Goal: Task Accomplishment & Management: Manage account settings

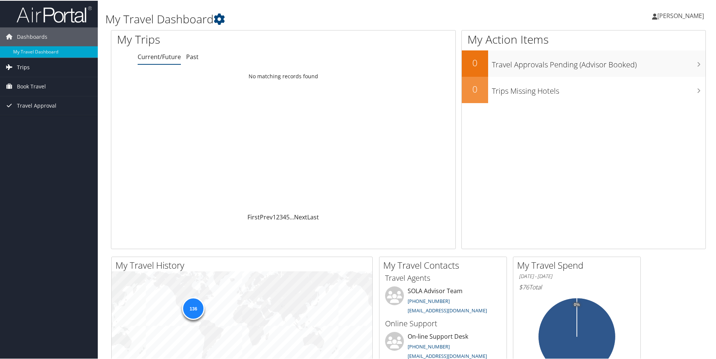
click at [30, 68] on link "Trips" at bounding box center [49, 66] width 98 height 19
click at [25, 81] on link "Current/Future Trips" at bounding box center [49, 81] width 98 height 11
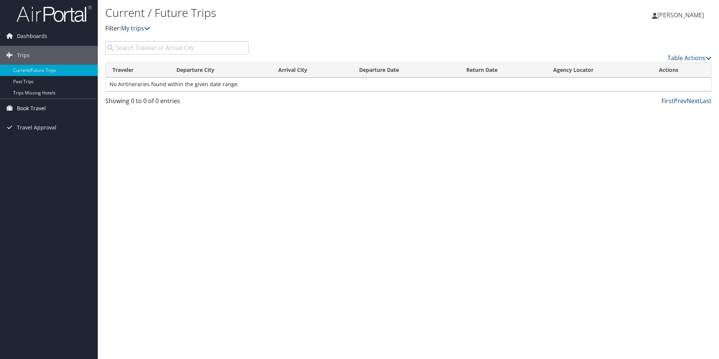
click at [36, 111] on span "Book Travel" at bounding box center [31, 108] width 29 height 19
click at [33, 154] on span "Travel Approval" at bounding box center [37, 150] width 40 height 19
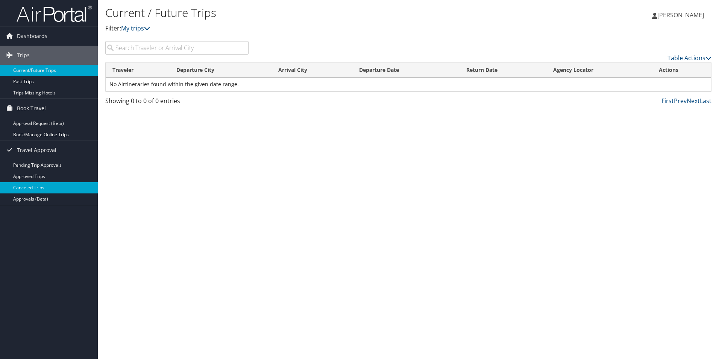
click at [33, 188] on link "Canceled Trips" at bounding box center [49, 187] width 98 height 11
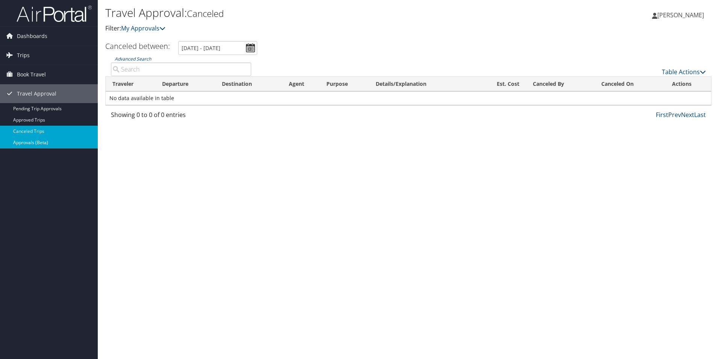
click at [36, 144] on link "Approvals (Beta)" at bounding box center [49, 142] width 98 height 11
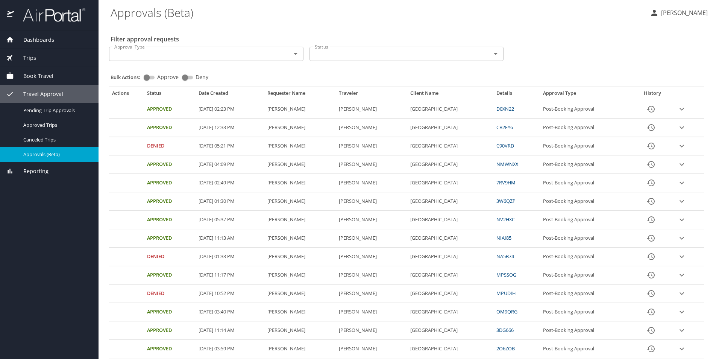
click at [514, 110] on link "D0XN22" at bounding box center [506, 108] width 18 height 7
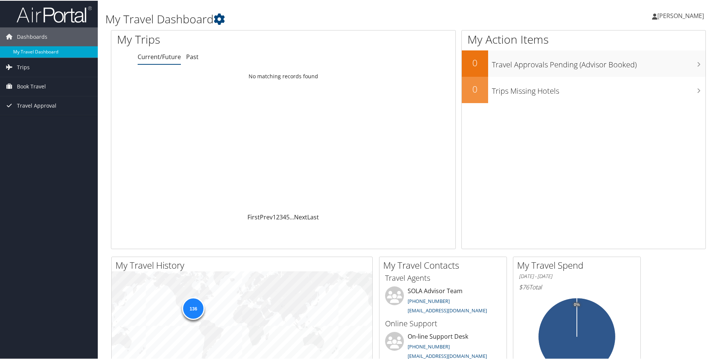
click at [36, 53] on link "My Travel Dashboard" at bounding box center [49, 51] width 98 height 11
click at [33, 108] on span "Travel Approval" at bounding box center [37, 105] width 40 height 19
click at [26, 130] on link "Approved Trips" at bounding box center [49, 131] width 98 height 11
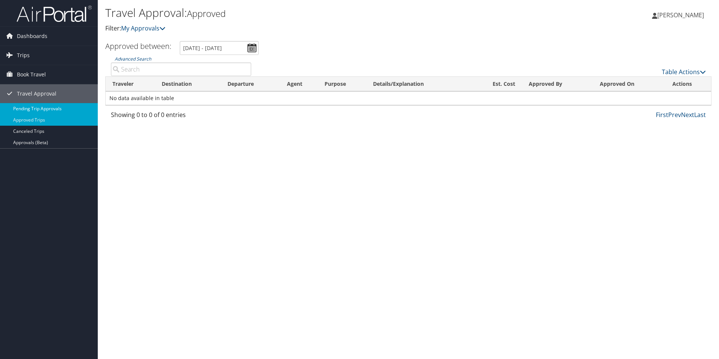
click at [31, 109] on link "Pending Trip Approvals" at bounding box center [49, 108] width 98 height 11
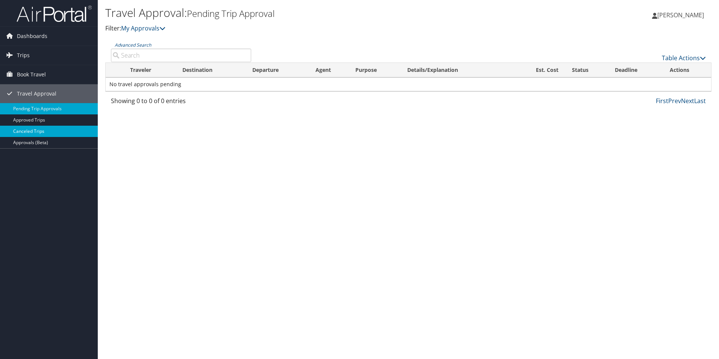
click at [26, 132] on link "Canceled Trips" at bounding box center [49, 131] width 98 height 11
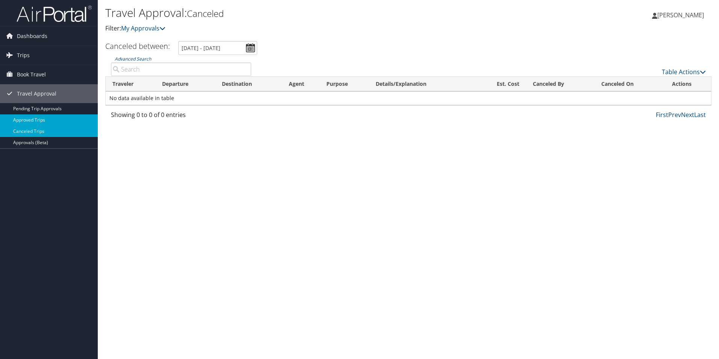
click at [46, 120] on link "Approved Trips" at bounding box center [49, 119] width 98 height 11
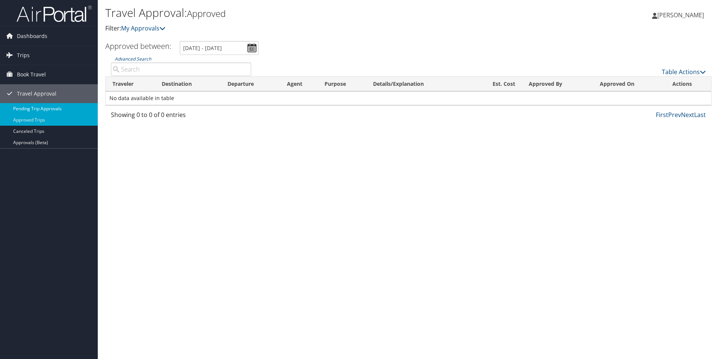
click at [47, 106] on link "Pending Trip Approvals" at bounding box center [49, 108] width 98 height 11
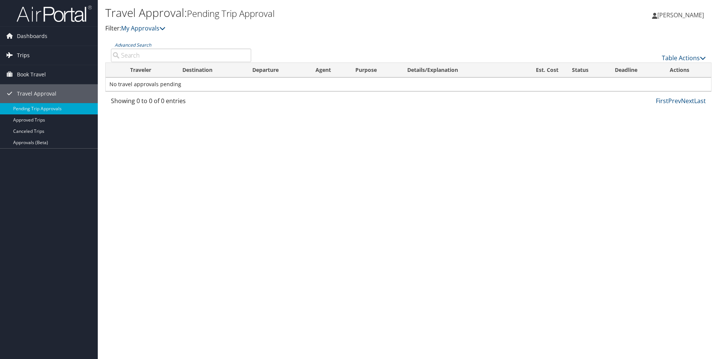
click at [29, 57] on span "Trips" at bounding box center [23, 55] width 13 height 19
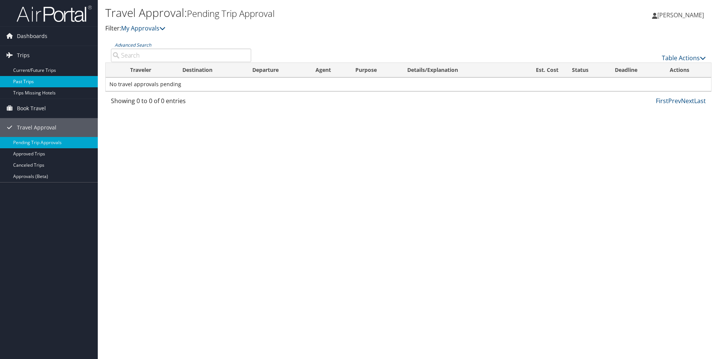
click at [27, 84] on link "Past Trips" at bounding box center [49, 81] width 98 height 11
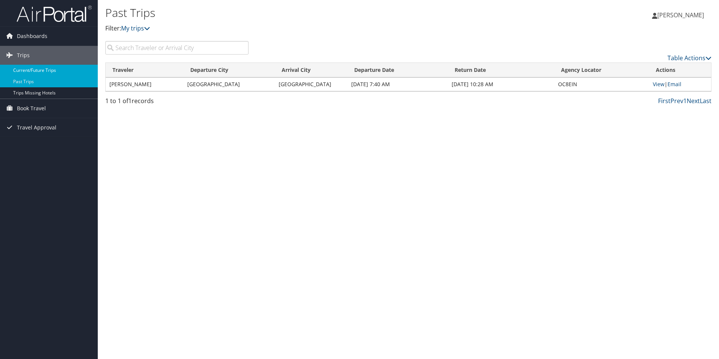
click at [40, 71] on link "Current/Future Trips" at bounding box center [49, 70] width 98 height 11
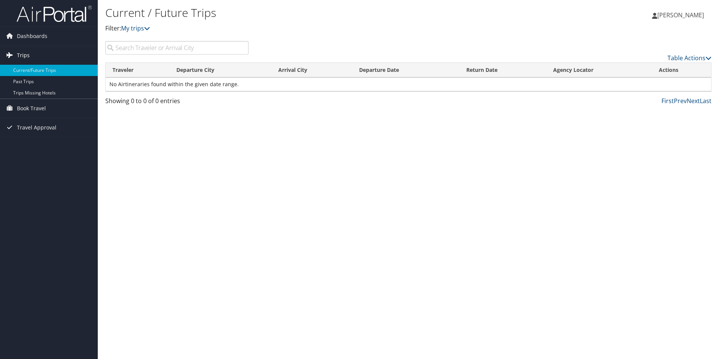
click at [24, 57] on span "Trips" at bounding box center [23, 55] width 13 height 19
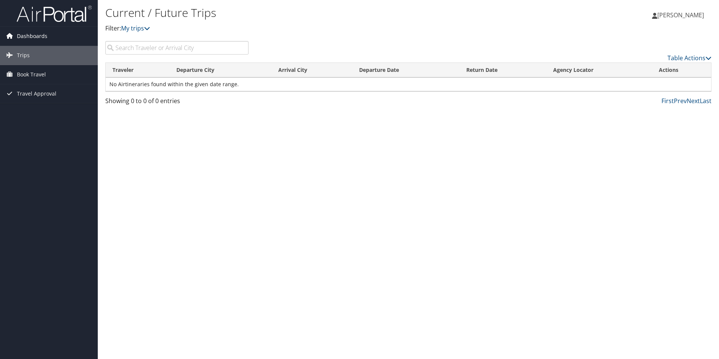
click at [25, 41] on span "Dashboards" at bounding box center [32, 36] width 30 height 19
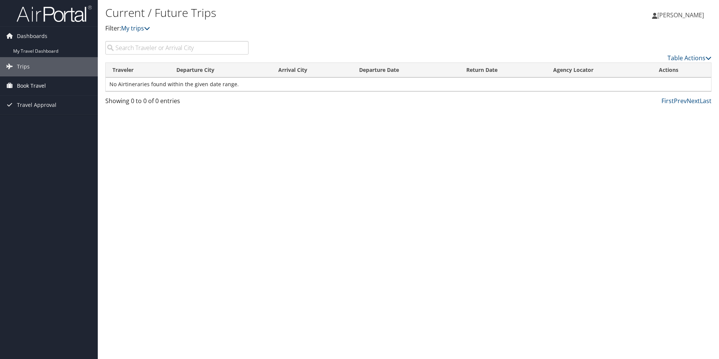
click at [38, 87] on span "Book Travel" at bounding box center [31, 85] width 29 height 19
click at [23, 90] on span "Book Travel" at bounding box center [31, 85] width 29 height 19
click at [32, 127] on span "Travel Approval" at bounding box center [37, 127] width 40 height 19
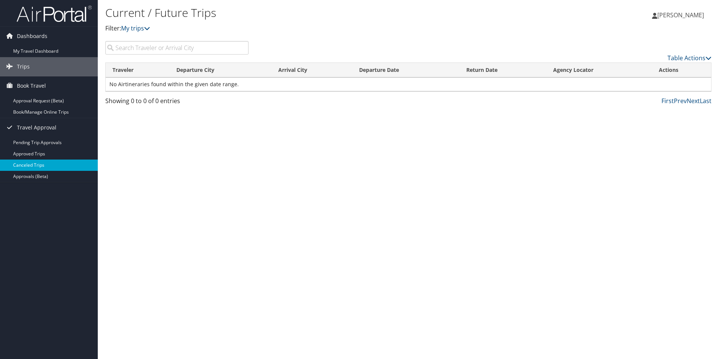
click at [34, 165] on link "Canceled Trips" at bounding box center [49, 165] width 98 height 11
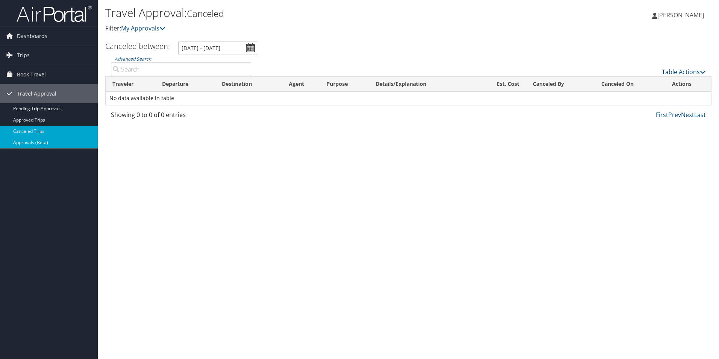
click at [33, 142] on link "Approvals (Beta)" at bounding box center [49, 142] width 98 height 11
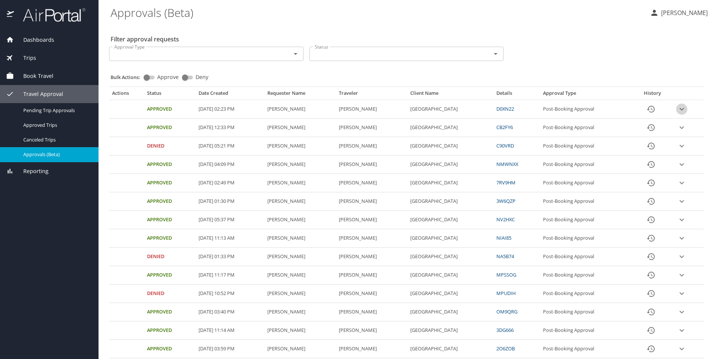
click at [681, 111] on icon "expand row" at bounding box center [682, 109] width 9 height 9
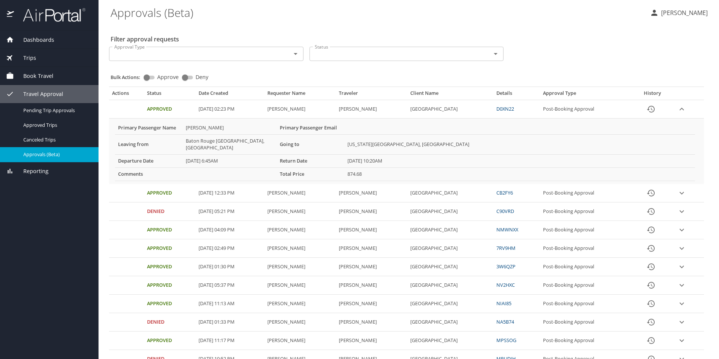
click at [686, 113] on td "Approval table" at bounding box center [688, 109] width 31 height 18
click at [683, 108] on icon "expand row" at bounding box center [682, 109] width 9 height 9
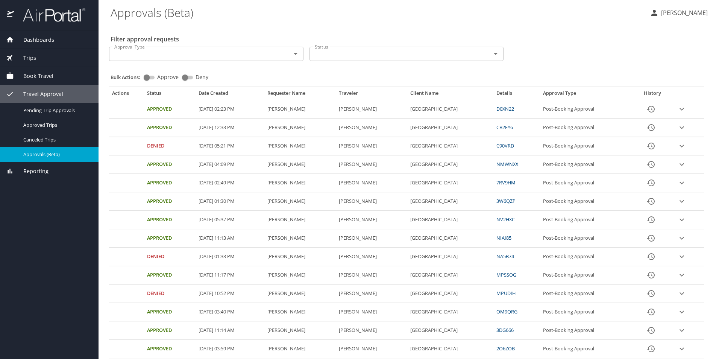
click at [683, 108] on icon "expand row" at bounding box center [682, 109] width 9 height 9
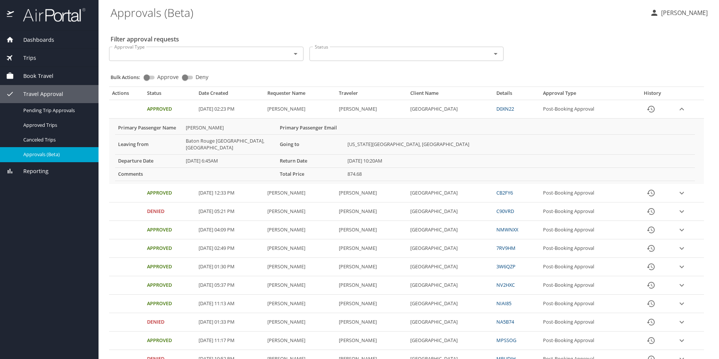
click at [159, 109] on td "Approved" at bounding box center [170, 109] width 52 height 18
click at [514, 107] on link "D0XN22" at bounding box center [506, 108] width 18 height 7
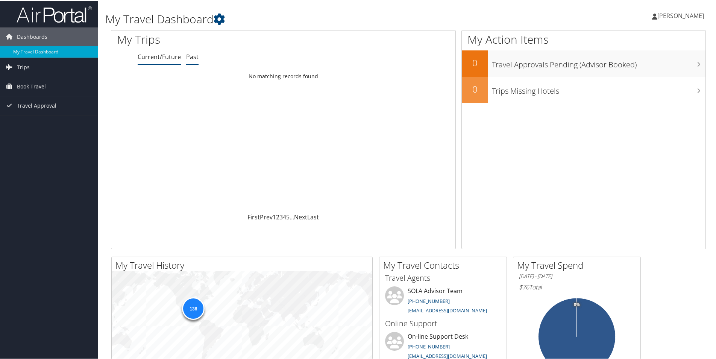
click at [193, 57] on link "Past" at bounding box center [192, 56] width 12 height 8
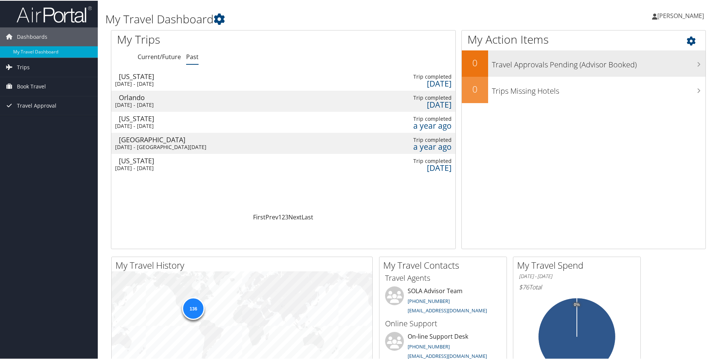
click at [519, 64] on h3 "Travel Approvals Pending (Advisor Booked)" at bounding box center [599, 62] width 214 height 14
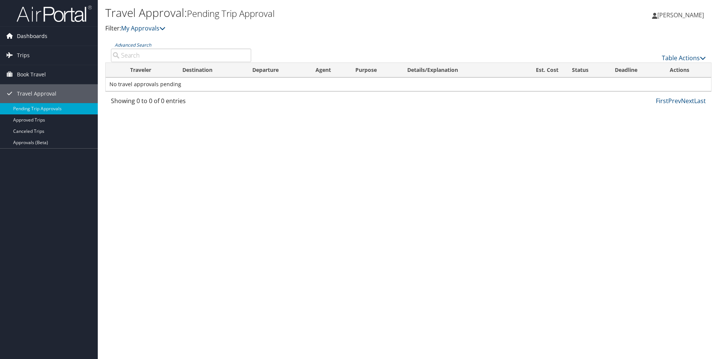
click at [31, 37] on span "Dashboards" at bounding box center [32, 36] width 30 height 19
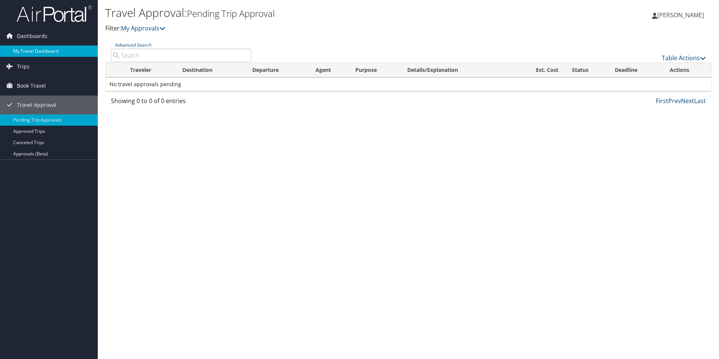
click at [29, 51] on link "My Travel Dashboard" at bounding box center [49, 51] width 98 height 11
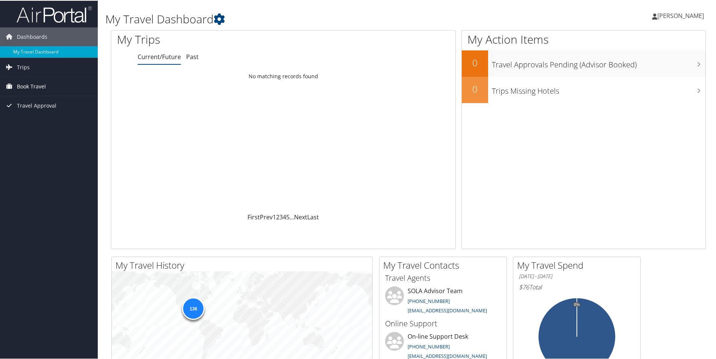
click at [32, 87] on span "Book Travel" at bounding box center [31, 85] width 29 height 19
click at [13, 64] on icon at bounding box center [9, 66] width 11 height 11
click at [658, 17] on span "[PERSON_NAME]" at bounding box center [681, 15] width 47 height 8
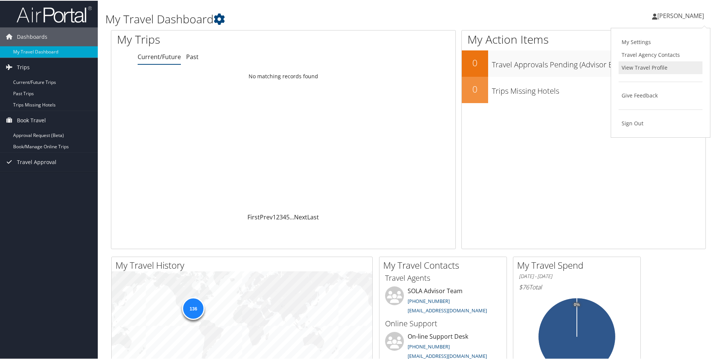
click at [638, 67] on link "View Travel Profile" at bounding box center [661, 67] width 84 height 13
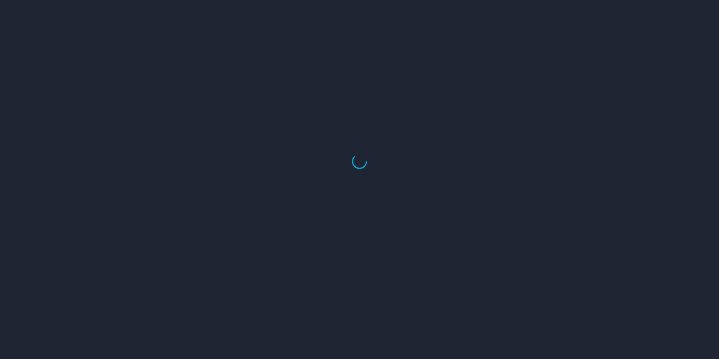
select select "US"
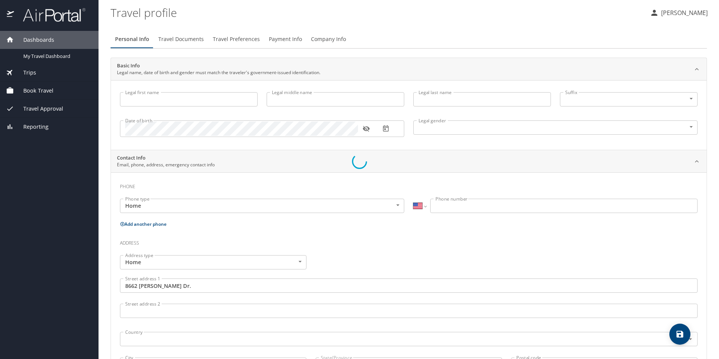
type input "[PERSON_NAME]"
type input "Colette"
type input "MARSHALL"
type input "Female"
type input "David"
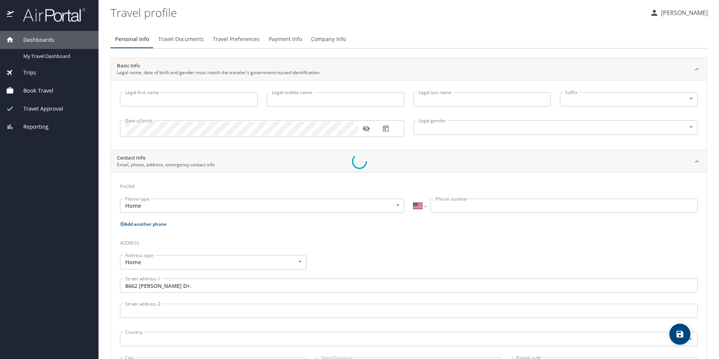
type input "Marshall"
type input "(225) 301-7998"
type input "United States of America"
select select "US"
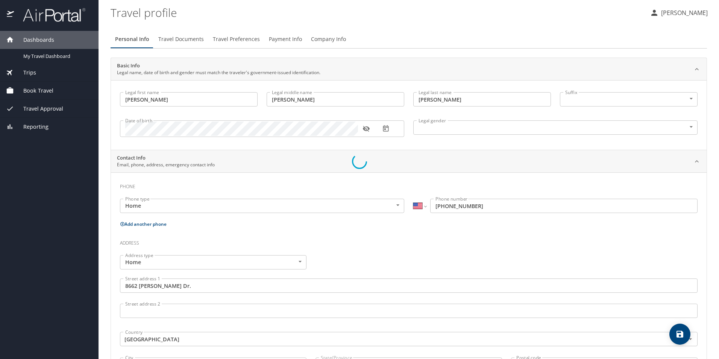
select select "US"
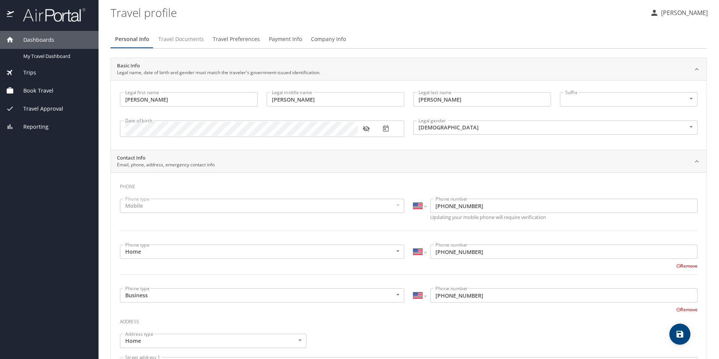
click at [167, 41] on span "Travel Documents" at bounding box center [181, 39] width 46 height 9
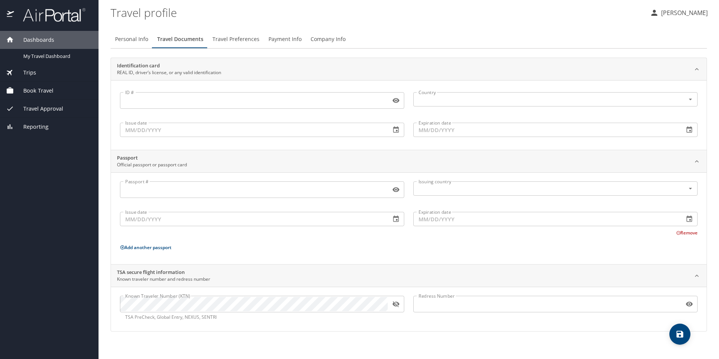
click at [235, 41] on span "Travel Preferences" at bounding box center [236, 39] width 47 height 9
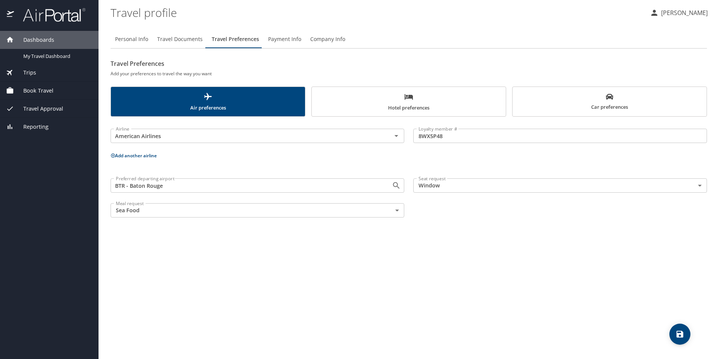
click at [53, 133] on div "Reporting" at bounding box center [49, 127] width 99 height 18
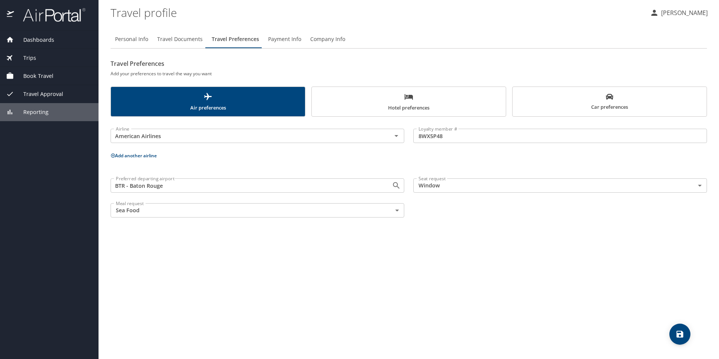
click at [37, 96] on span "Travel Approval" at bounding box center [38, 94] width 49 height 8
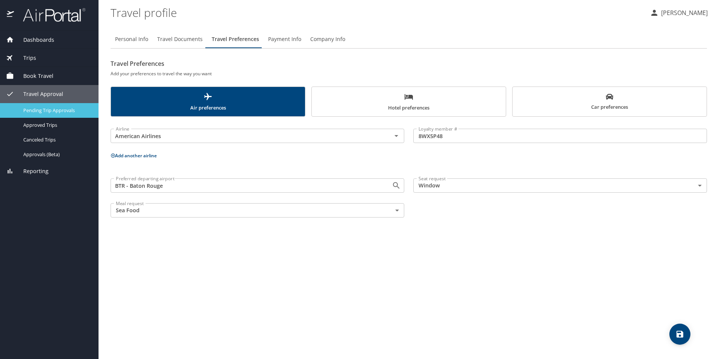
click at [44, 114] on div "Pending Trip Approvals" at bounding box center [49, 110] width 87 height 9
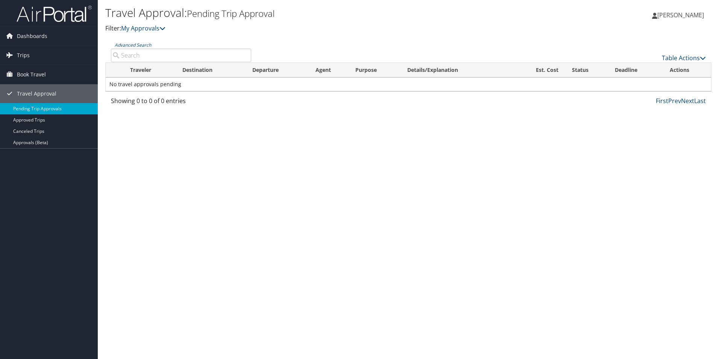
click at [691, 14] on span "[PERSON_NAME]" at bounding box center [681, 15] width 47 height 8
click at [23, 38] on span "Dashboards" at bounding box center [32, 36] width 30 height 19
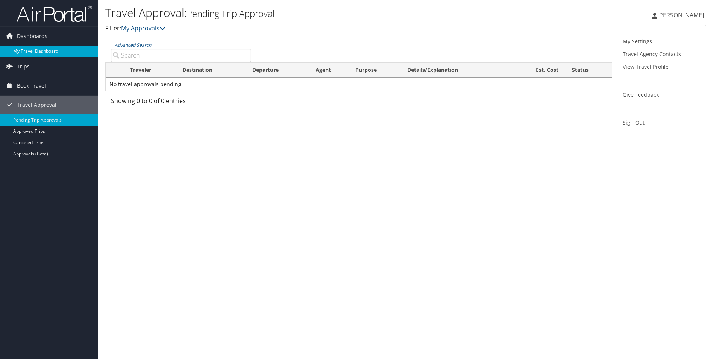
click at [27, 49] on link "My Travel Dashboard" at bounding box center [49, 51] width 98 height 11
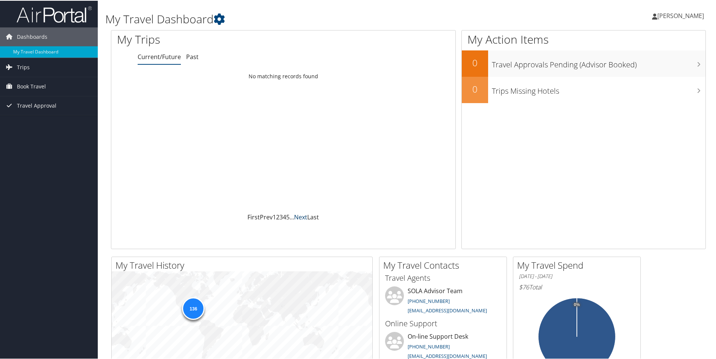
click at [298, 214] on link "Next" at bounding box center [300, 216] width 13 height 8
click at [255, 217] on link "First" at bounding box center [254, 216] width 12 height 8
click at [267, 217] on link "Prev" at bounding box center [266, 216] width 13 height 8
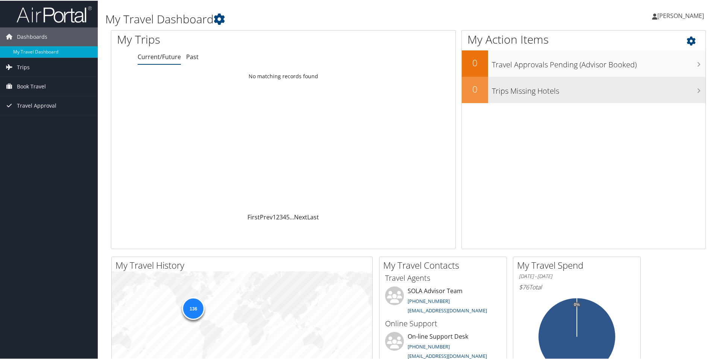
click at [640, 85] on h3 "Trips Missing Hotels" at bounding box center [599, 88] width 214 height 14
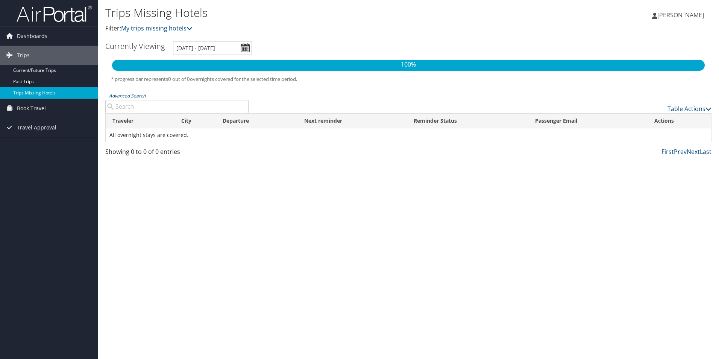
click at [177, 109] on input "Advanced Search" at bounding box center [176, 107] width 143 height 14
type input "washington"
click at [273, 93] on div "Currently Viewing Currently Viewing 9/5/2025 - 12/5/2025 100% * progress bar re…" at bounding box center [408, 100] width 606 height 119
click at [12, 216] on div "Dashboards My Travel Dashboard Trips Current/Future Trips Past Trips Trips Miss…" at bounding box center [359, 179] width 719 height 359
click at [59, 41] on link "Dashboards" at bounding box center [49, 36] width 98 height 19
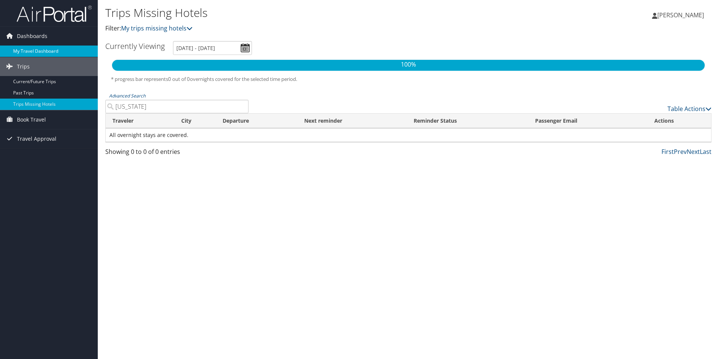
click at [49, 50] on link "My Travel Dashboard" at bounding box center [49, 51] width 98 height 11
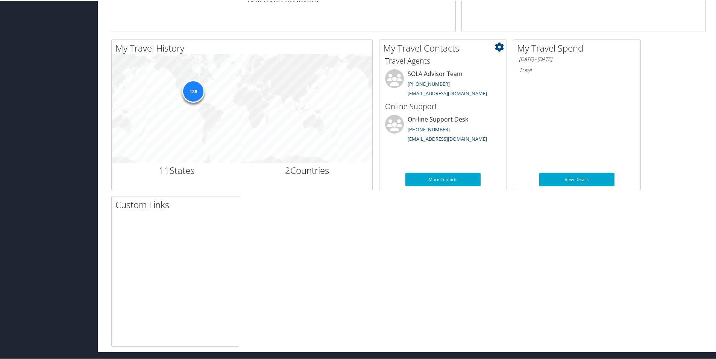
scroll to position [217, 0]
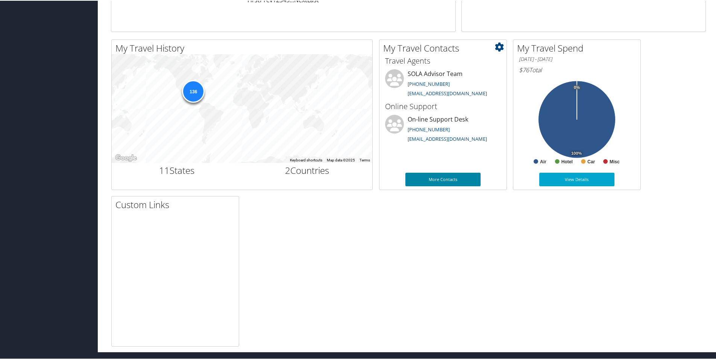
click at [441, 181] on link "More Contacts" at bounding box center [443, 179] width 75 height 14
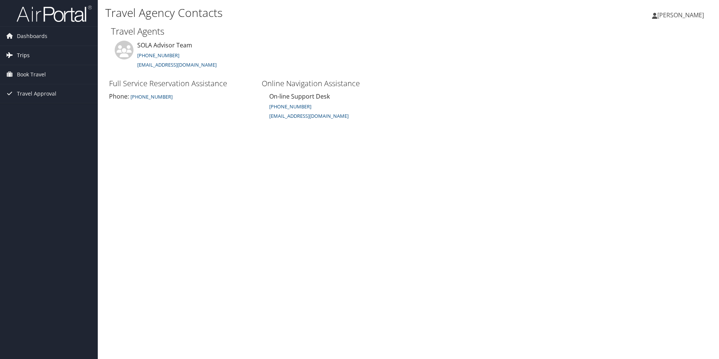
click at [26, 59] on span "Trips" at bounding box center [23, 55] width 13 height 19
click at [27, 70] on link "Current/Future Trips" at bounding box center [49, 70] width 98 height 11
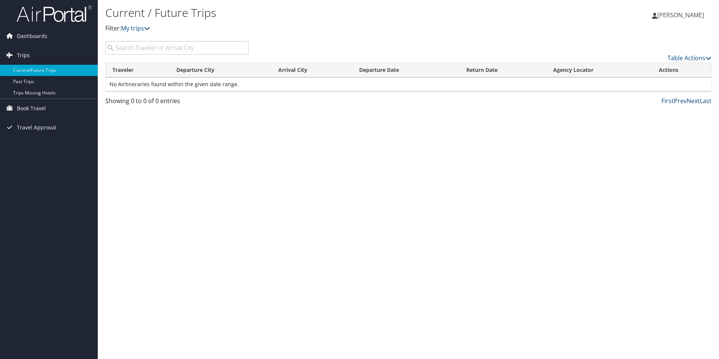
click at [26, 52] on span "Trips" at bounding box center [23, 55] width 13 height 19
click at [35, 33] on span "Dashboards" at bounding box center [32, 36] width 30 height 19
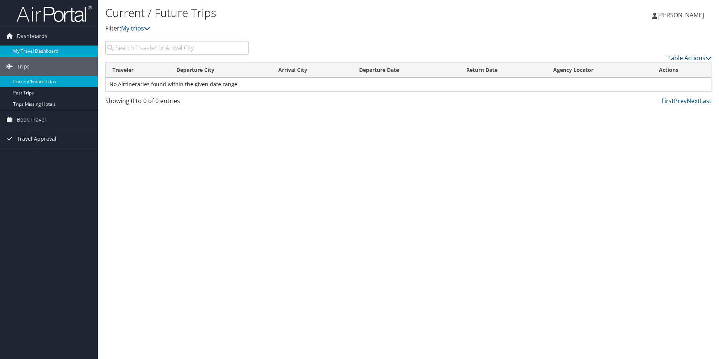
click at [32, 53] on link "My Travel Dashboard" at bounding box center [49, 51] width 98 height 11
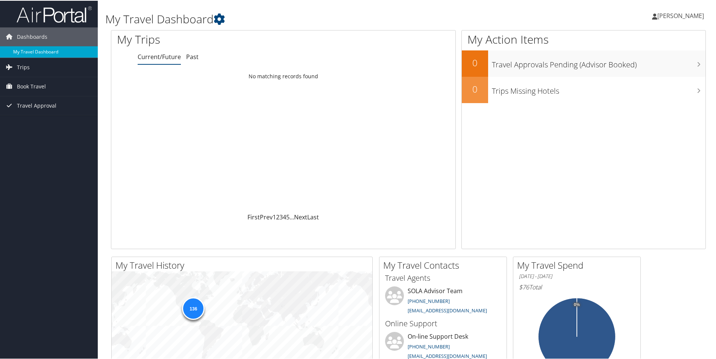
click at [29, 51] on link "My Travel Dashboard" at bounding box center [49, 51] width 98 height 11
click at [27, 51] on link "My Travel Dashboard" at bounding box center [49, 51] width 98 height 11
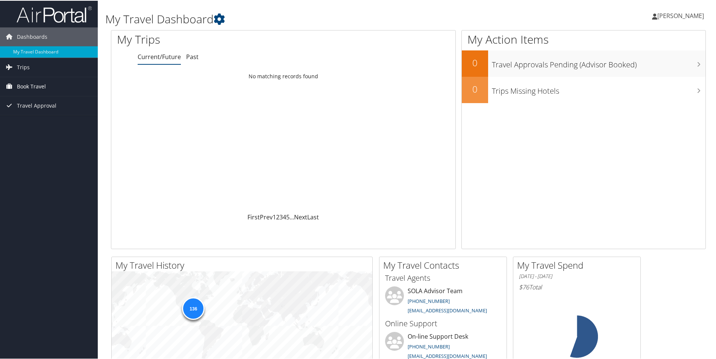
click at [42, 85] on span "Book Travel" at bounding box center [31, 85] width 29 height 19
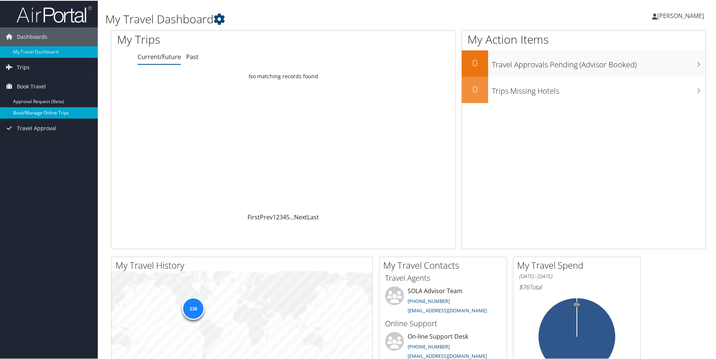
click at [29, 112] on link "Book/Manage Online Trips" at bounding box center [49, 111] width 98 height 11
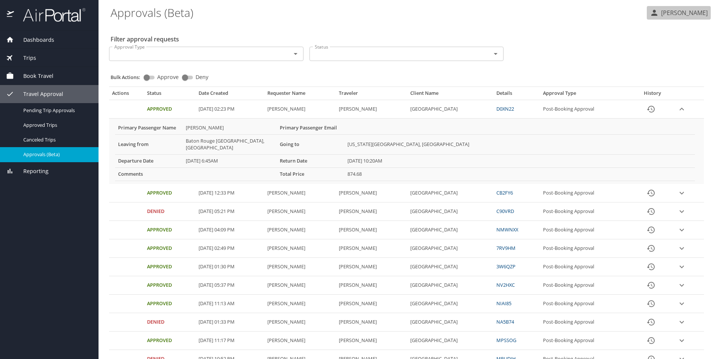
click at [705, 13] on button "RENITA MARSHALL" at bounding box center [679, 13] width 64 height 14
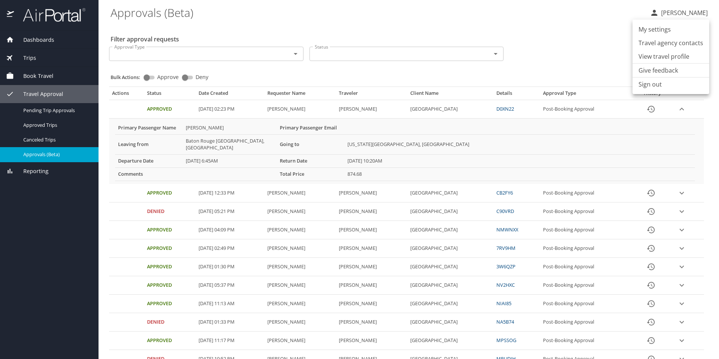
click at [659, 83] on li "Sign out" at bounding box center [671, 85] width 77 height 14
